Goal: Task Accomplishment & Management: Complete application form

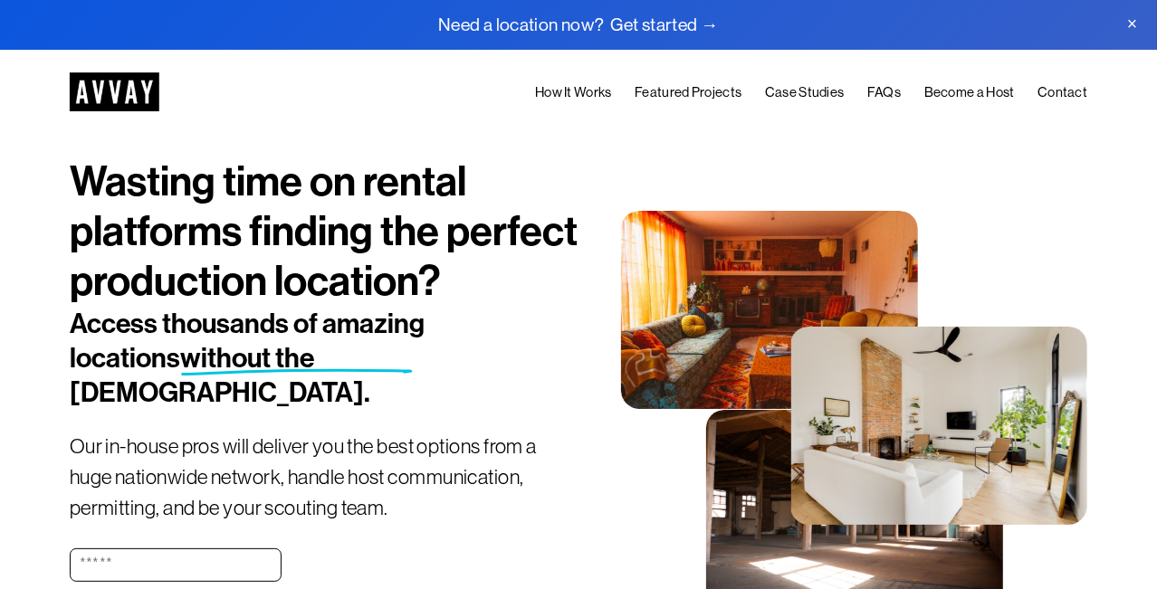
click at [984, 87] on link "Become a Host" at bounding box center [969, 92] width 91 height 23
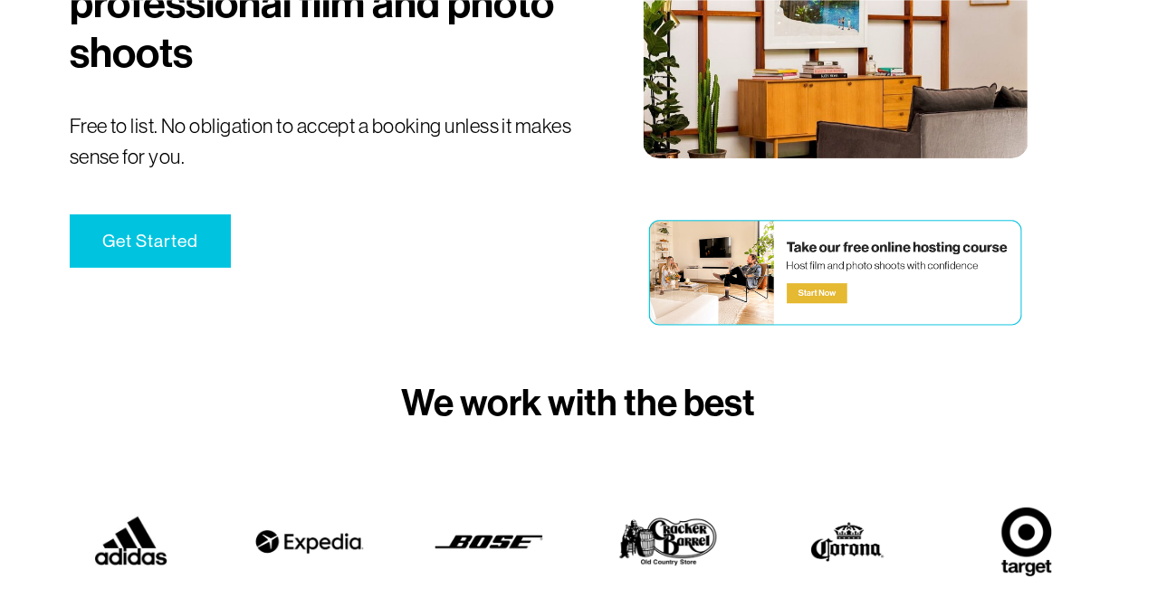
scroll to position [274, 0]
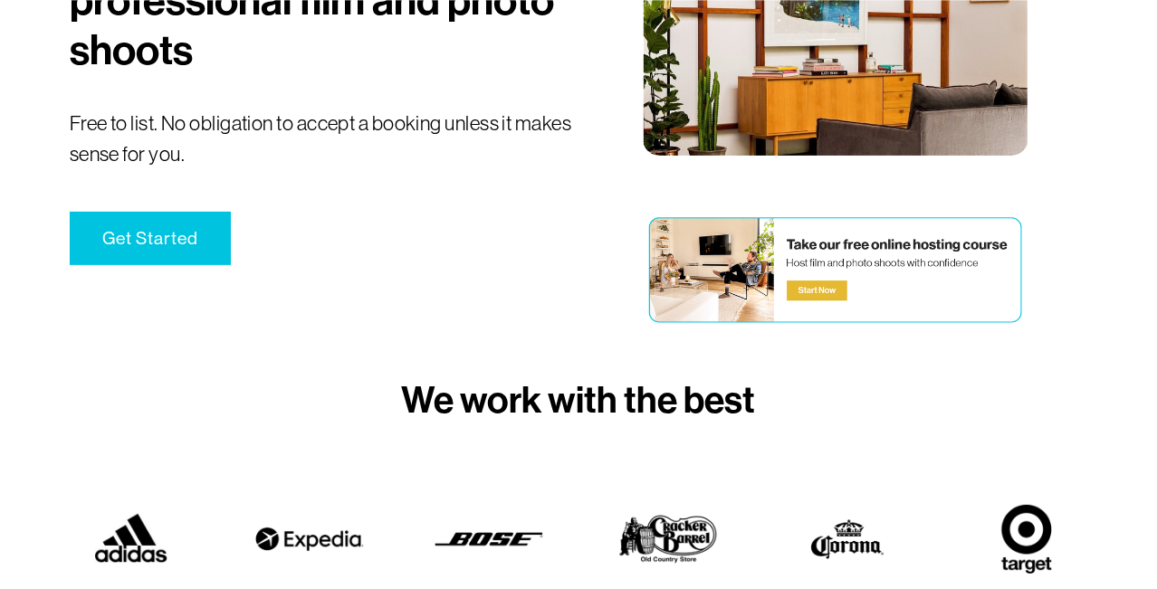
click at [826, 314] on div at bounding box center [836, 271] width 382 height 118
